Goal: Information Seeking & Learning: Check status

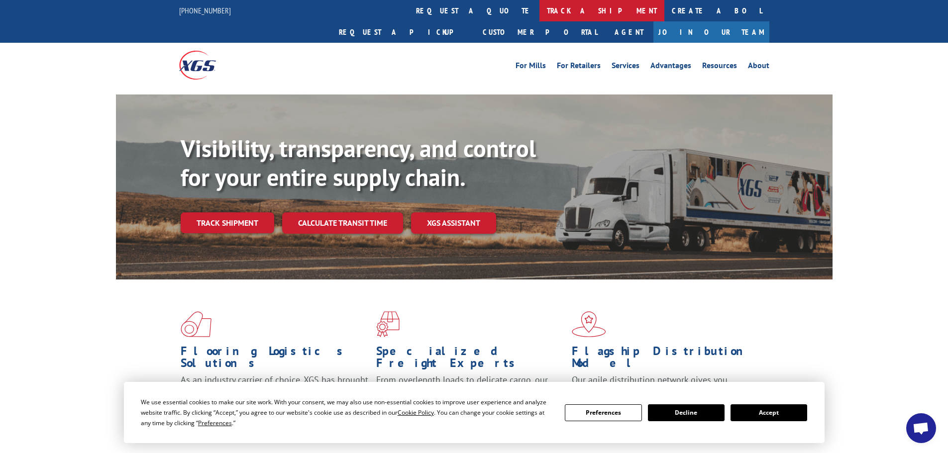
click at [540, 7] on link "track a shipment" at bounding box center [602, 10] width 125 height 21
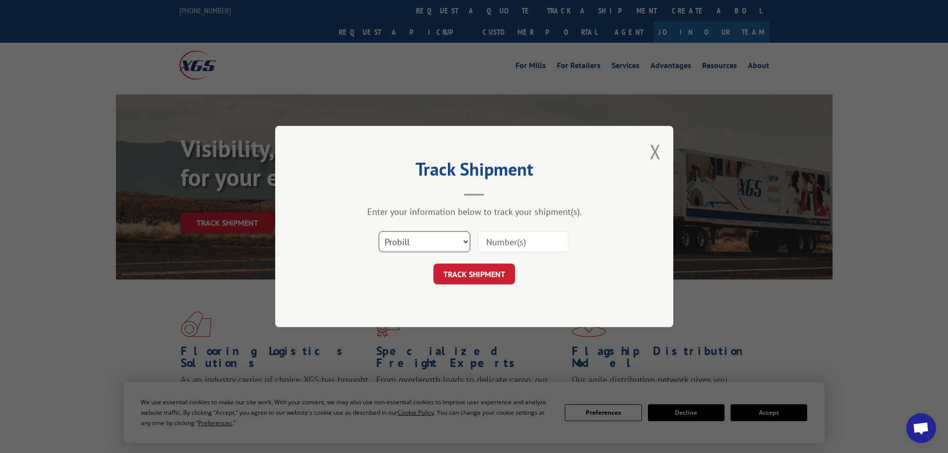
click at [465, 243] on select "Select category... Probill BOL PO" at bounding box center [425, 241] width 92 height 21
select select "bol"
click at [379, 231] on select "Select category... Probill BOL PO" at bounding box center [425, 241] width 92 height 21
click at [490, 276] on button "TRACK SHIPMENT" at bounding box center [474, 274] width 82 height 21
click at [516, 243] on input at bounding box center [524, 241] width 92 height 21
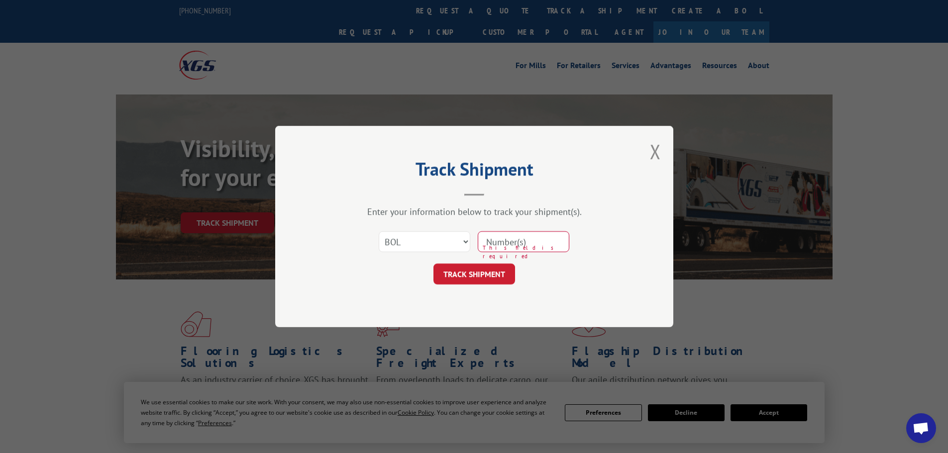
paste input "7050138"
type input "7050138"
click at [479, 278] on button "TRACK SHIPMENT" at bounding box center [474, 274] width 82 height 21
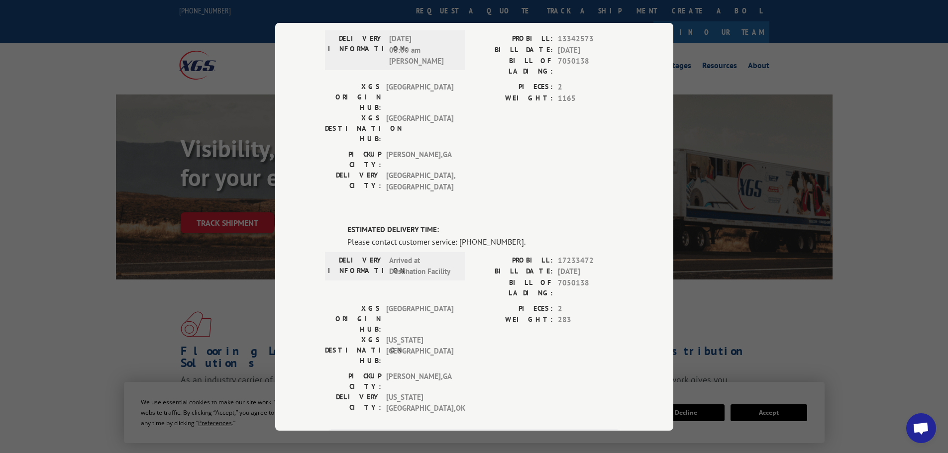
scroll to position [84, 0]
